Goal: Find specific page/section: Find specific page/section

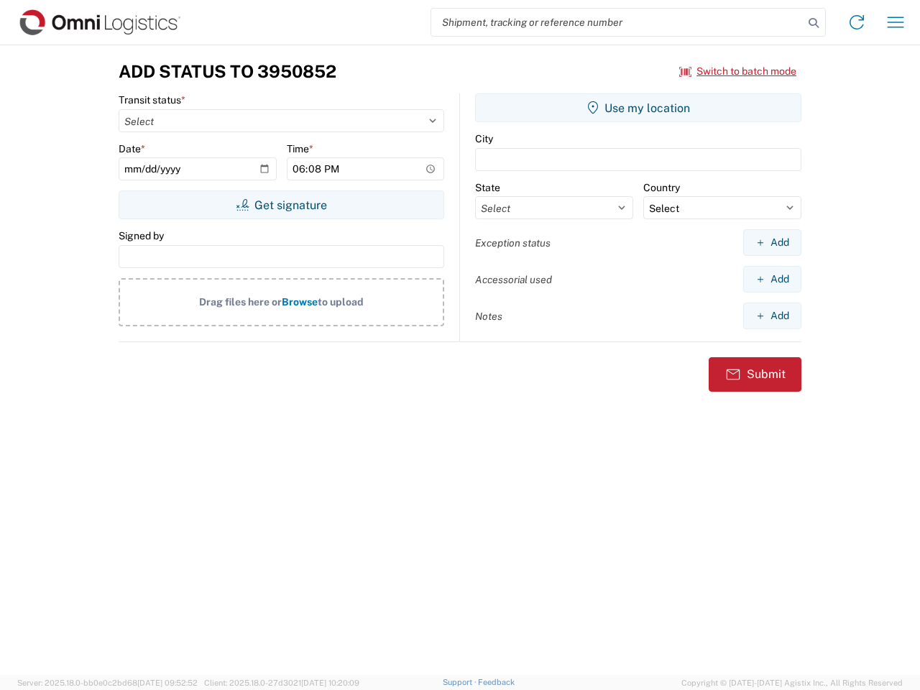
click at [618, 22] on input "search" at bounding box center [617, 22] width 372 height 27
click at [814, 23] on icon at bounding box center [814, 23] width 20 height 20
click at [857, 22] on icon at bounding box center [857, 22] width 23 height 23
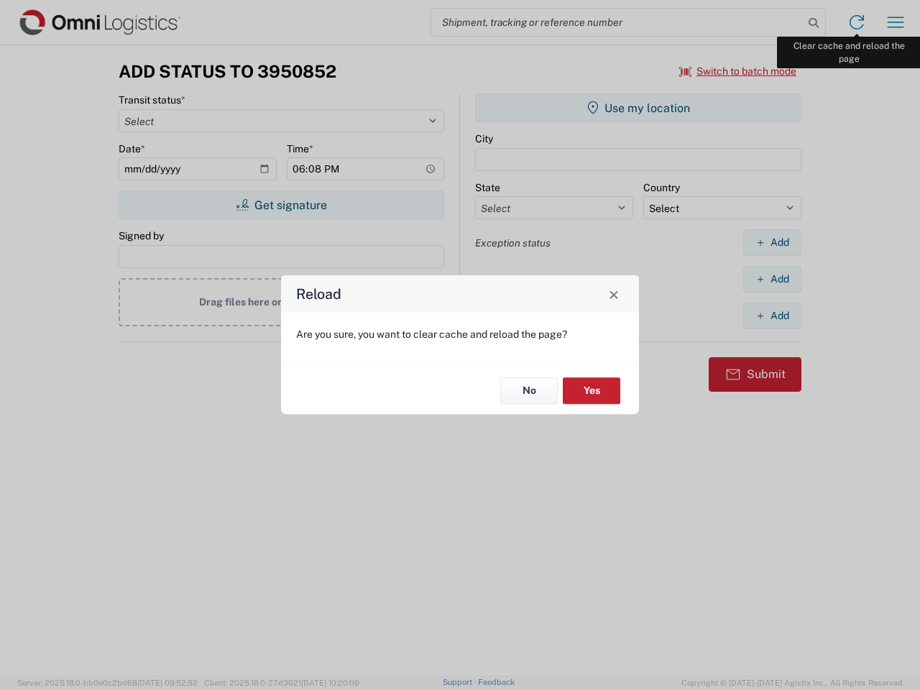
click at [896, 22] on div "Reload Are you sure, you want to clear cache and reload the page? No Yes" at bounding box center [460, 345] width 920 height 690
click at [738, 71] on div "Reload Are you sure, you want to clear cache and reload the page? No Yes" at bounding box center [460, 345] width 920 height 690
click at [281, 205] on div "Reload Are you sure, you want to clear cache and reload the page? No Yes" at bounding box center [460, 345] width 920 height 690
click at [638, 108] on div "Reload Are you sure, you want to clear cache and reload the page? No Yes" at bounding box center [460, 345] width 920 height 690
click at [772, 242] on div "Reload Are you sure, you want to clear cache and reload the page? No Yes" at bounding box center [460, 345] width 920 height 690
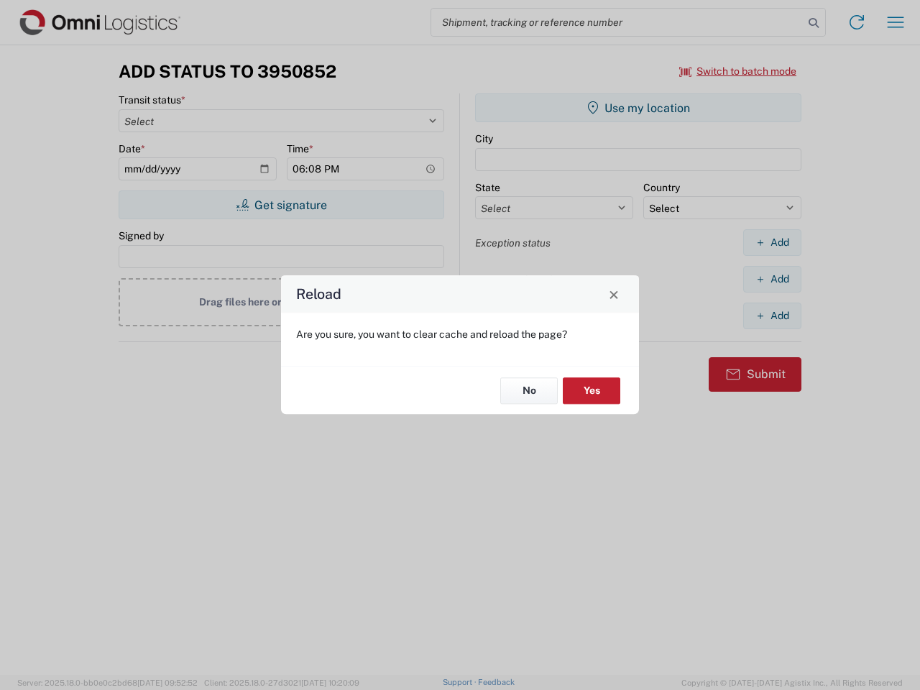
click at [772, 279] on div "Reload Are you sure, you want to clear cache and reload the page? No Yes" at bounding box center [460, 345] width 920 height 690
click at [772, 316] on div "Reload Are you sure, you want to clear cache and reload the page? No Yes" at bounding box center [460, 345] width 920 height 690
